Goal: Information Seeking & Learning: Learn about a topic

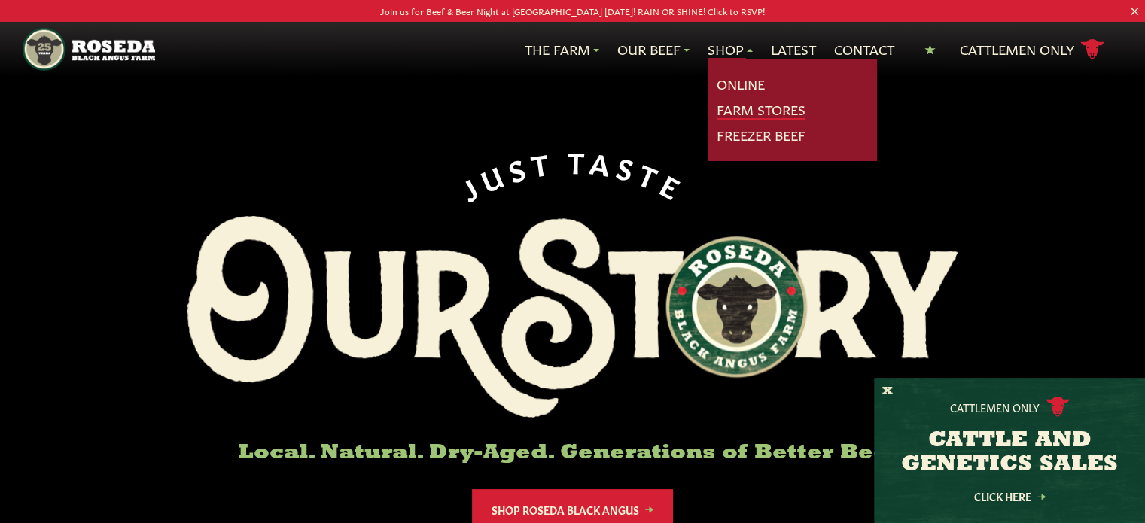
click at [730, 108] on link "Farm Stores" at bounding box center [761, 110] width 89 height 20
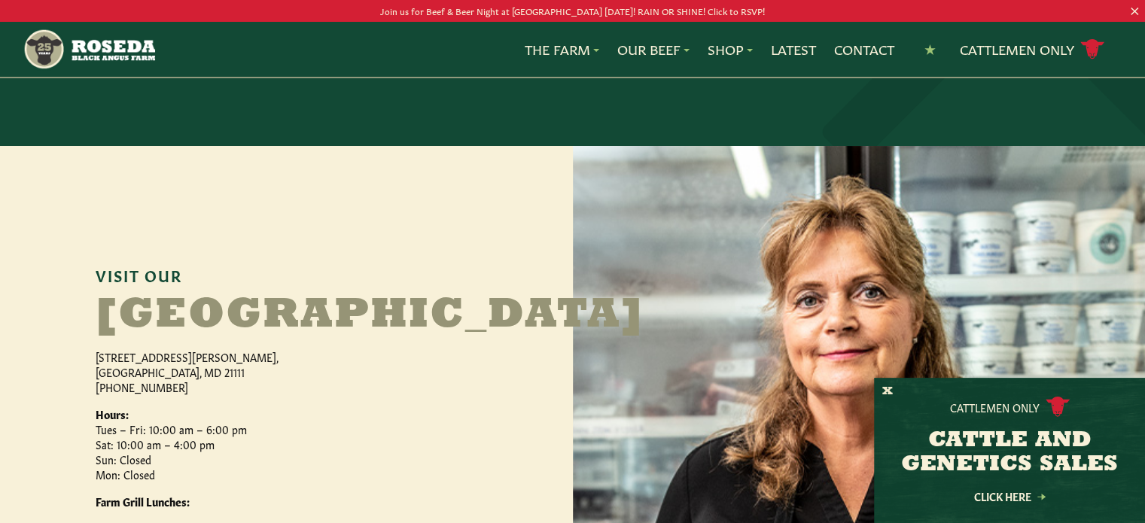
scroll to position [480, 0]
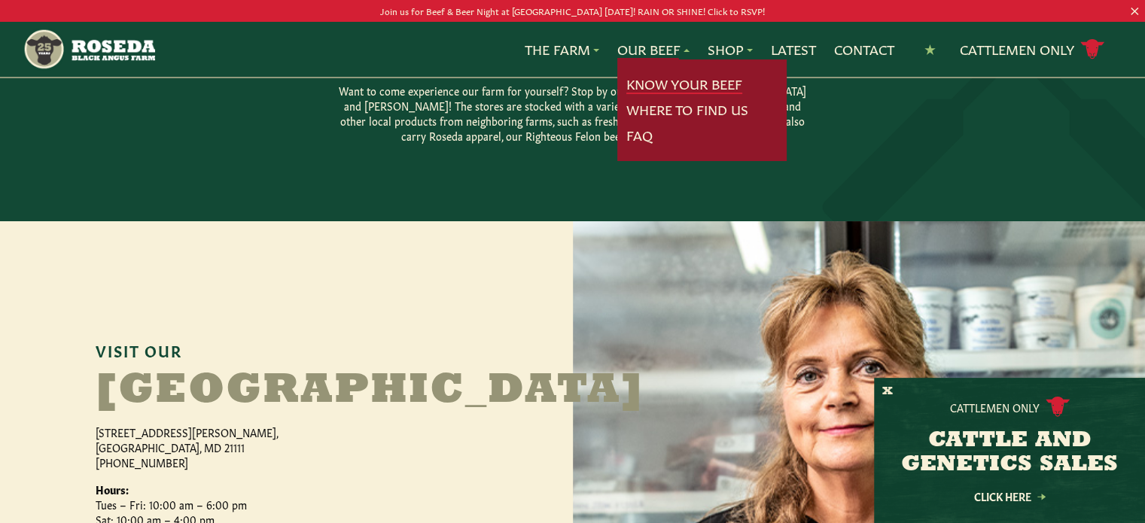
click at [666, 84] on link "Know Your Beef" at bounding box center [685, 85] width 116 height 20
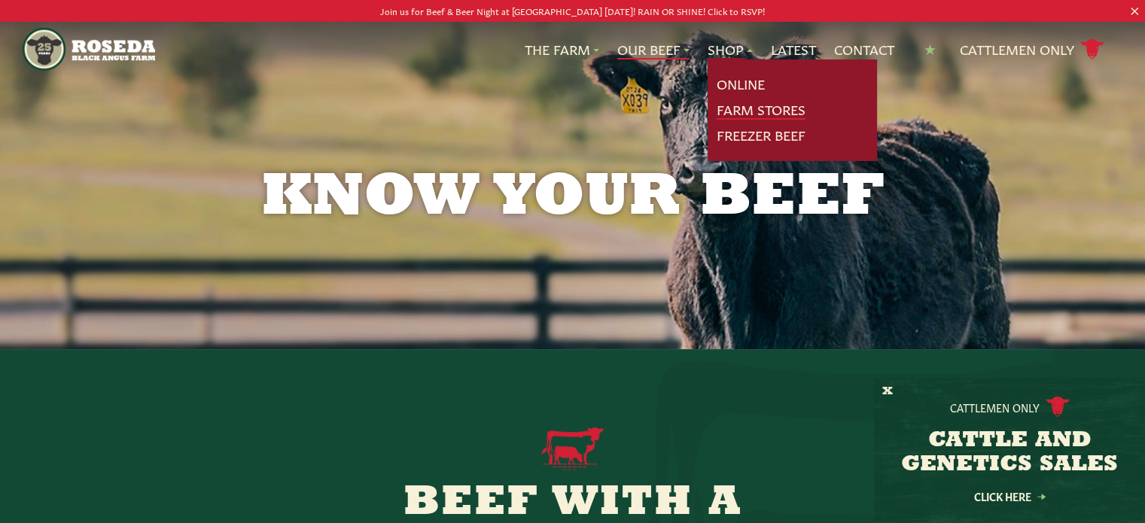
click at [734, 105] on link "Farm Stores" at bounding box center [761, 110] width 89 height 20
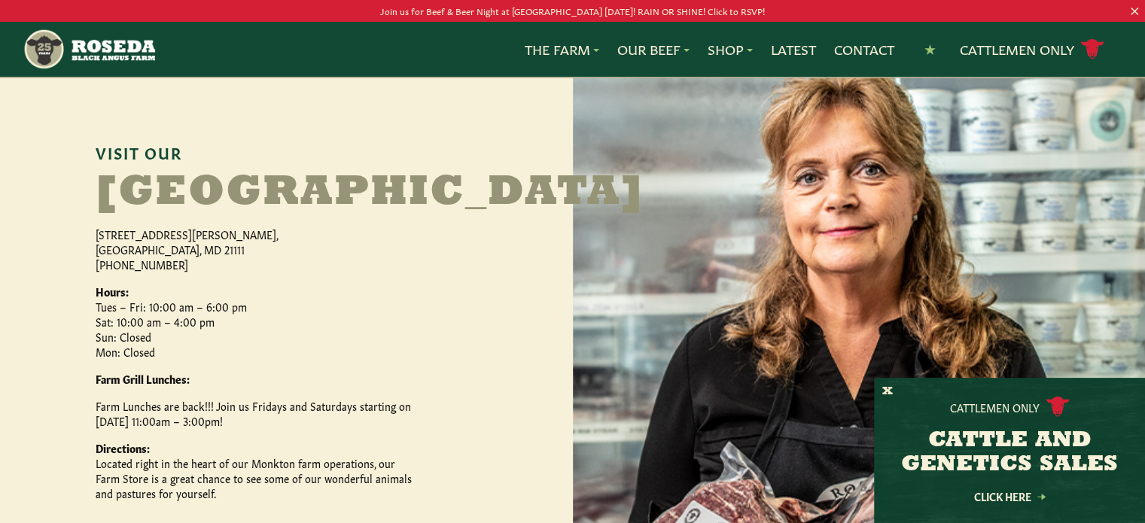
scroll to position [753, 0]
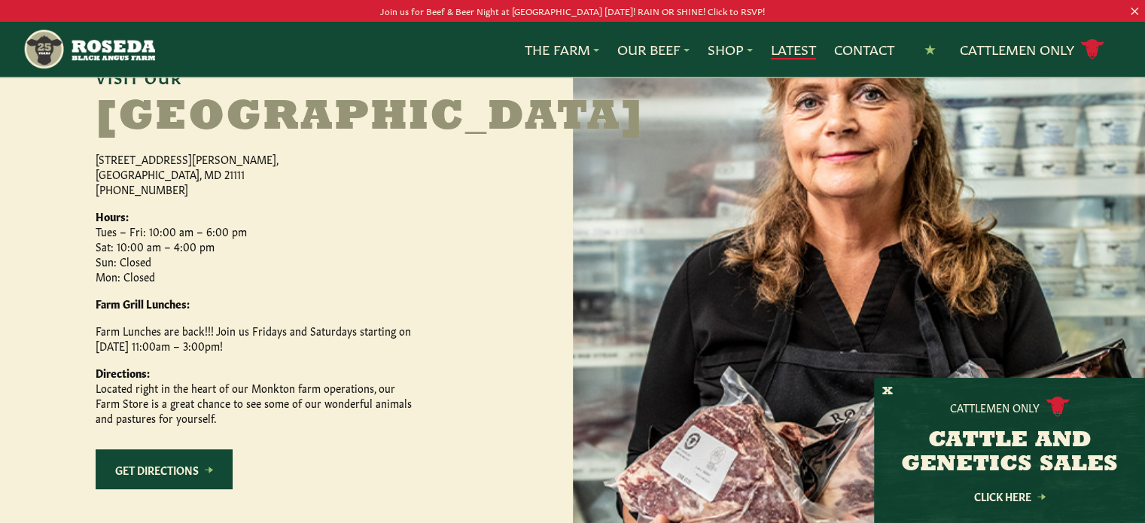
click at [789, 50] on link "Latest" at bounding box center [793, 50] width 45 height 20
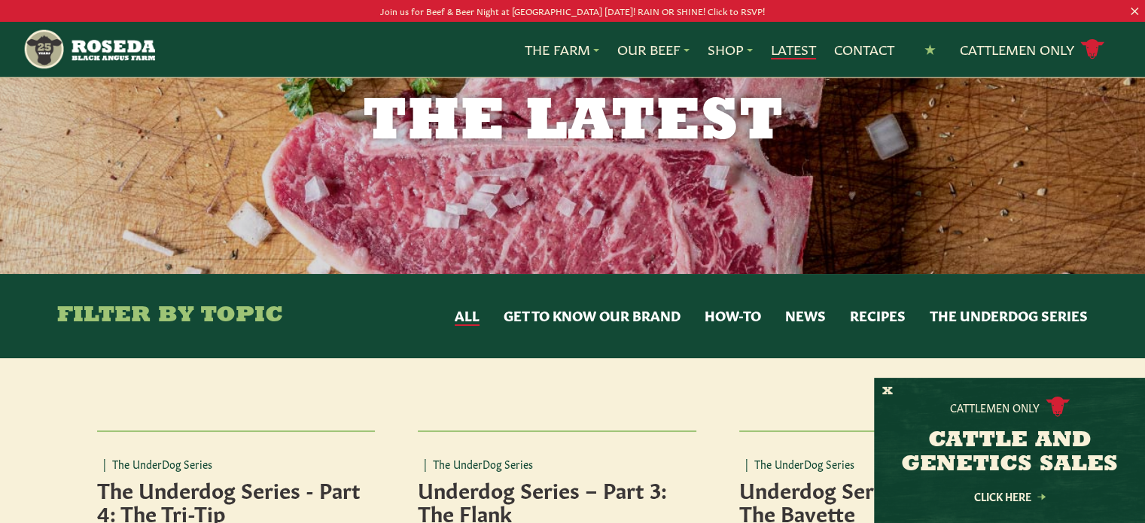
scroll to position [151, 0]
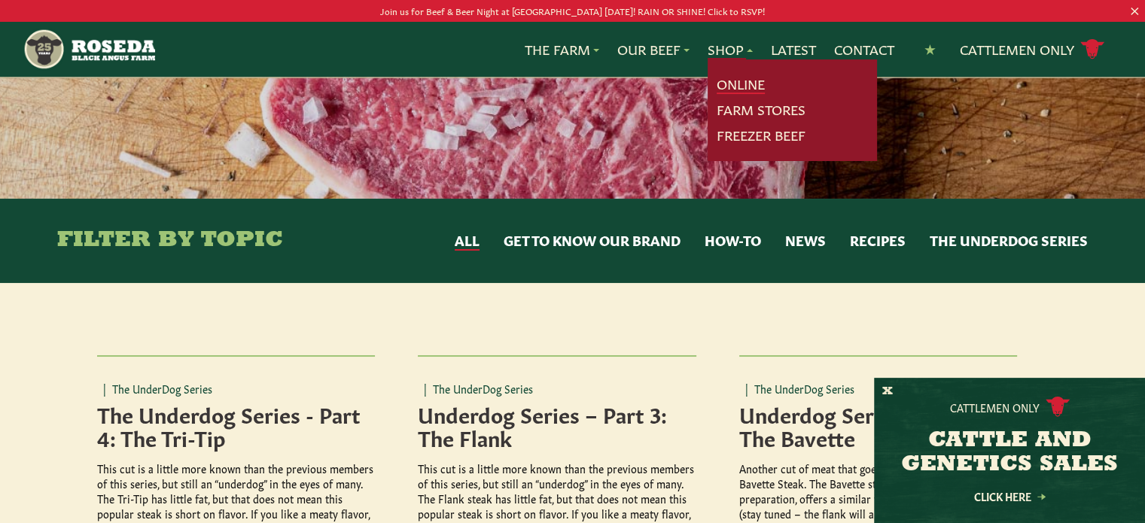
click at [732, 81] on link "Online" at bounding box center [741, 85] width 48 height 20
